Goal: Use online tool/utility

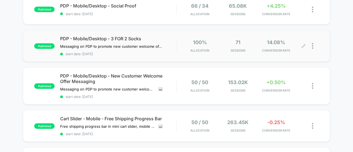
scroll to position [66, 0]
click at [277, 44] on span "14.08%" at bounding box center [276, 43] width 18 height 6
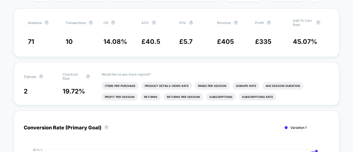
scroll to position [99, 0]
click at [135, 85] on li "Items Per Purchase" at bounding box center [119, 86] width 37 height 8
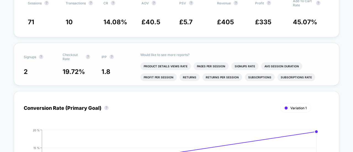
scroll to position [119, 0]
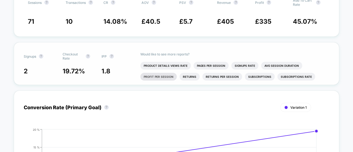
click at [162, 77] on li "Profit Per Session" at bounding box center [158, 77] width 36 height 8
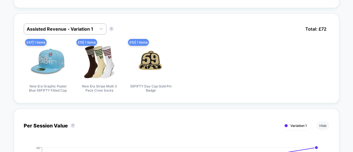
scroll to position [333, 0]
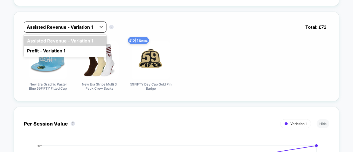
click at [93, 26] on div at bounding box center [60, 27] width 67 height 7
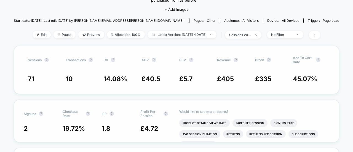
scroll to position [0, 0]
